Goal: Navigation & Orientation: Find specific page/section

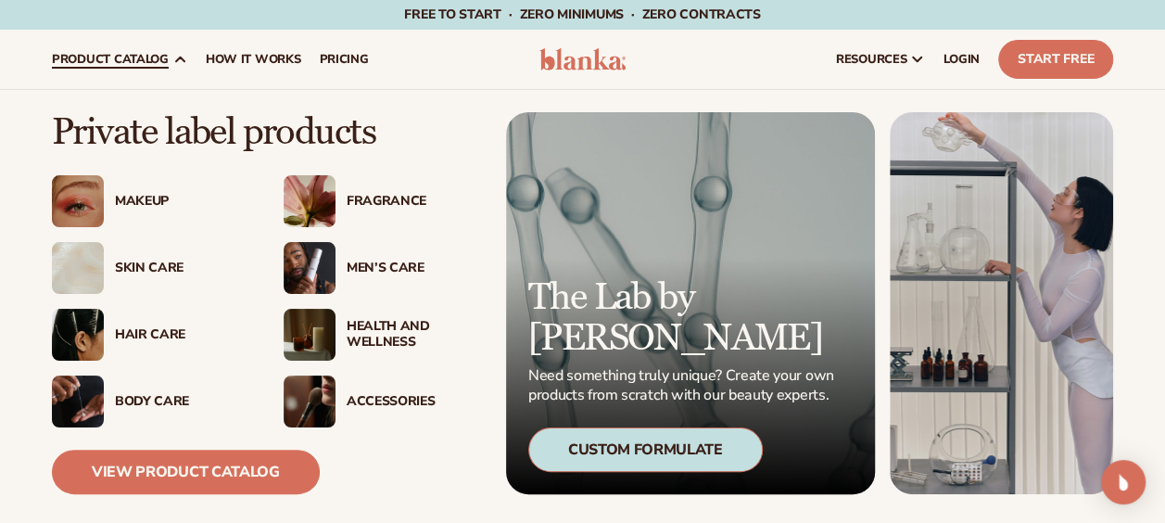
click at [137, 54] on span "product catalog" at bounding box center [110, 59] width 117 height 15
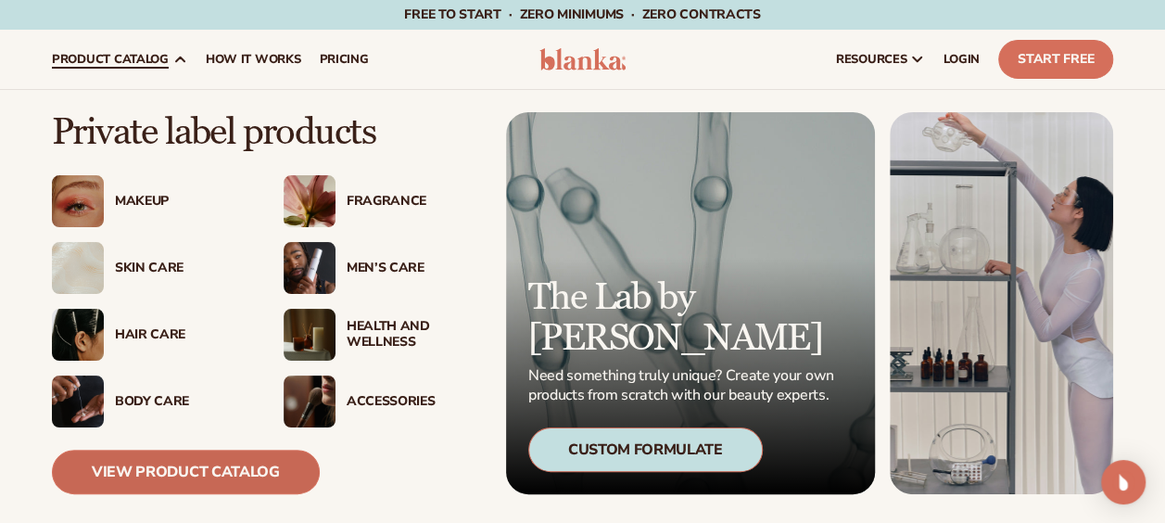
click at [215, 478] on link "View Product Catalog" at bounding box center [186, 472] width 268 height 45
click at [197, 474] on link "View Product Catalog" at bounding box center [186, 472] width 268 height 45
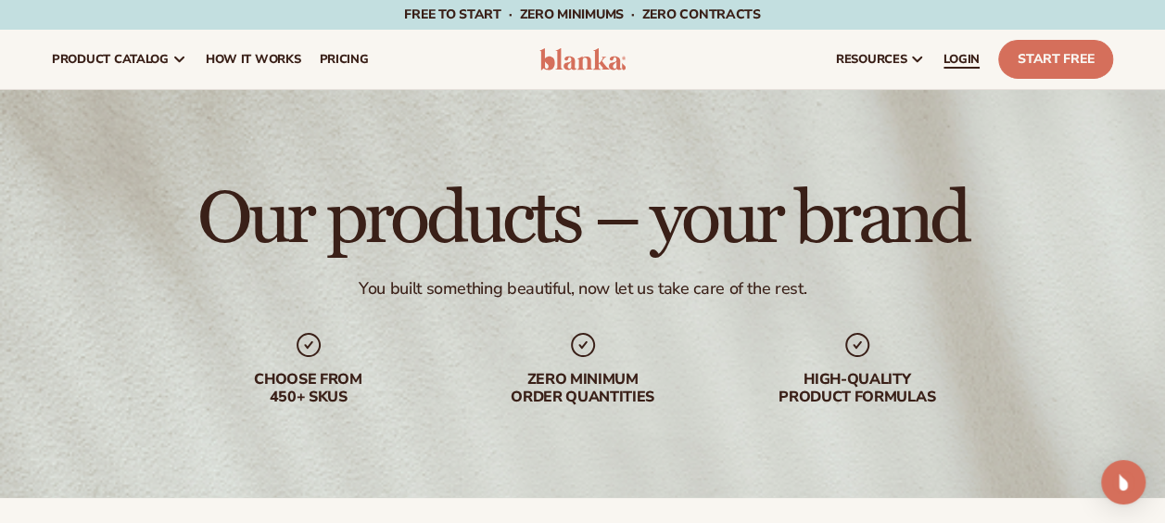
click at [964, 59] on span "LOGIN" at bounding box center [962, 59] width 36 height 15
